Goal: Task Accomplishment & Management: Manage account settings

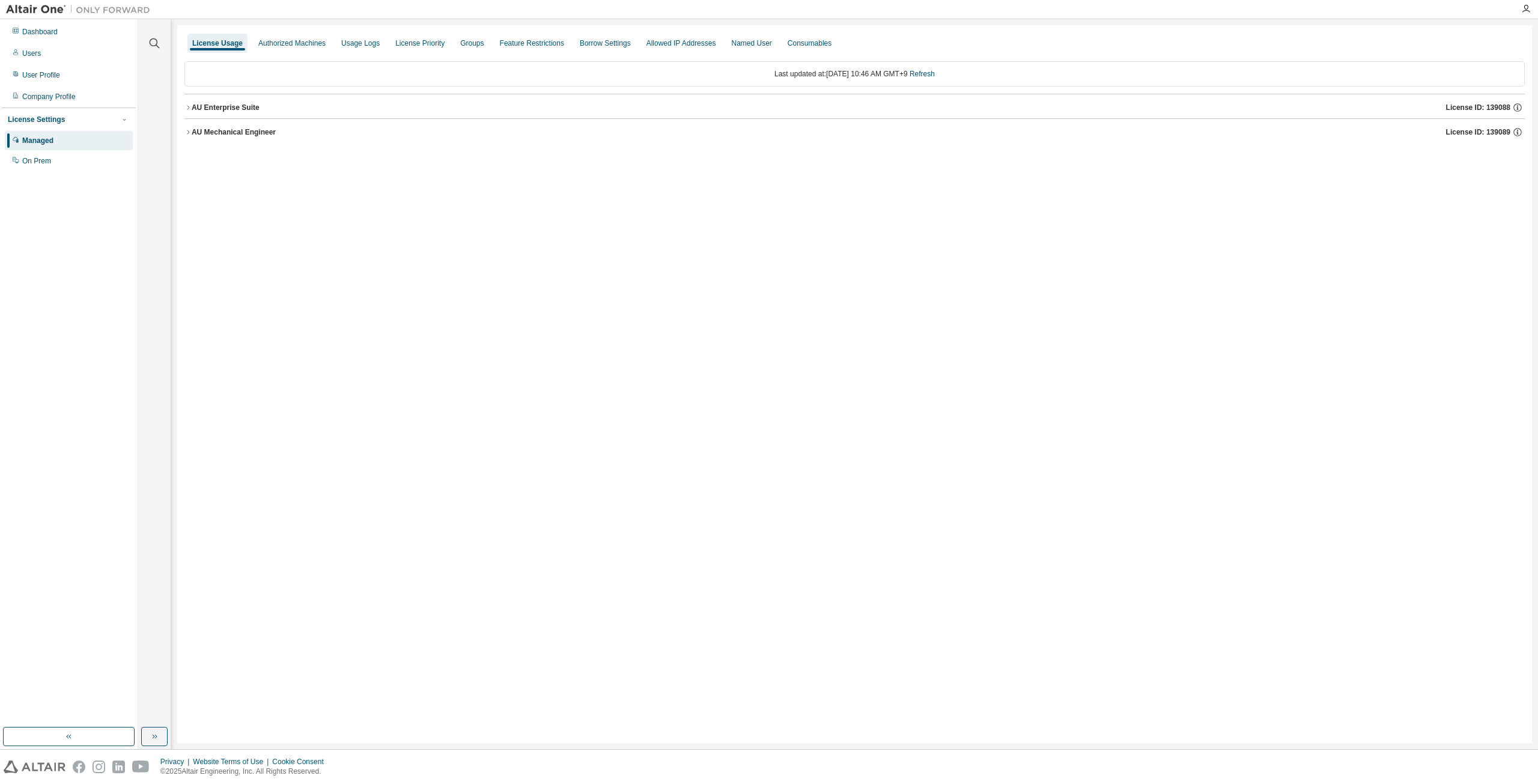
click at [191, 129] on icon "button" at bounding box center [188, 132] width 8 height 8
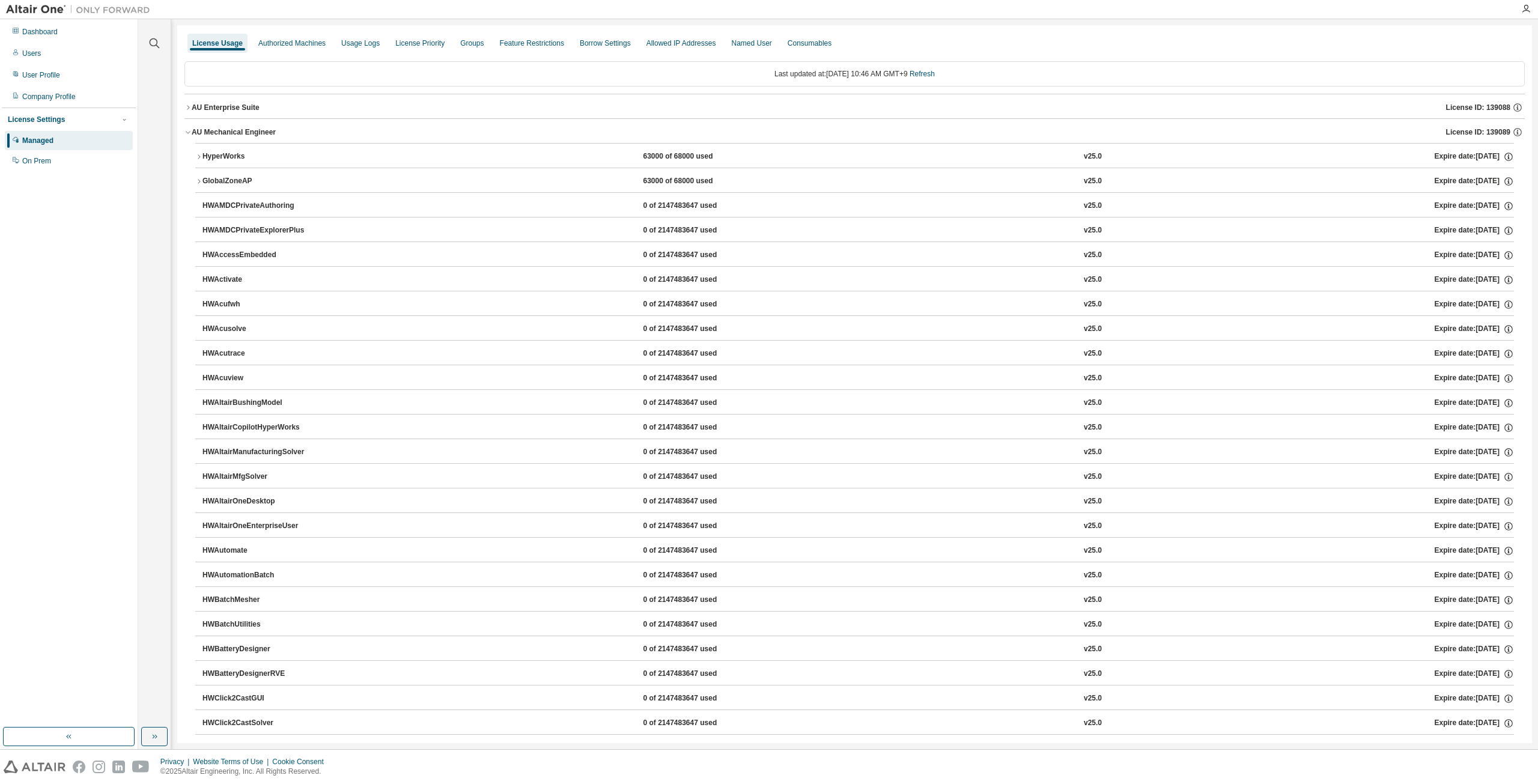
click at [185, 104] on icon "button" at bounding box center [188, 107] width 8 height 8
click at [189, 106] on icon "button" at bounding box center [188, 107] width 8 height 8
